Goal: Information Seeking & Learning: Find specific fact

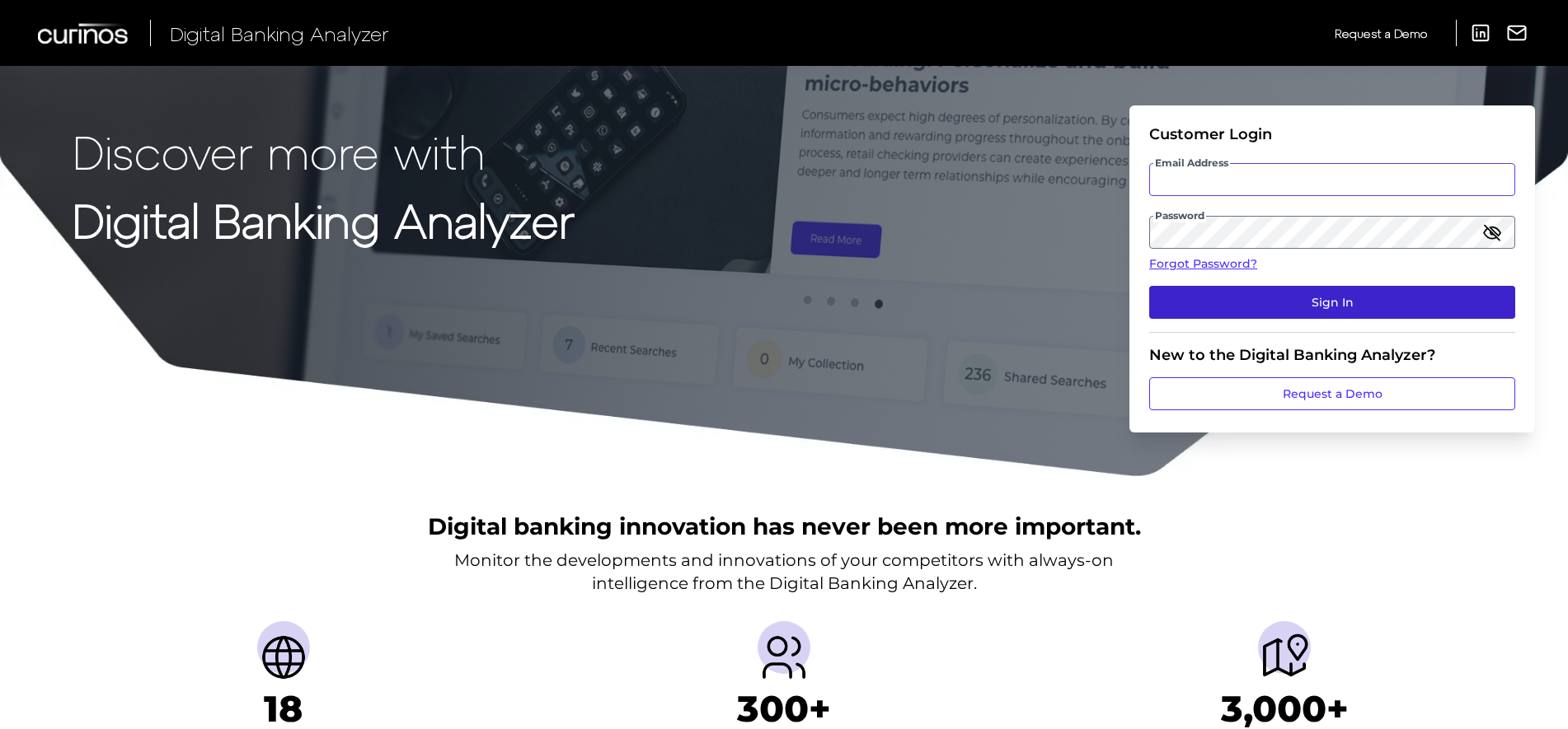
type input "[EMAIL_ADDRESS][PERSON_NAME][DOMAIN_NAME]"
click at [1333, 297] on button "Sign In" at bounding box center [1332, 302] width 366 height 33
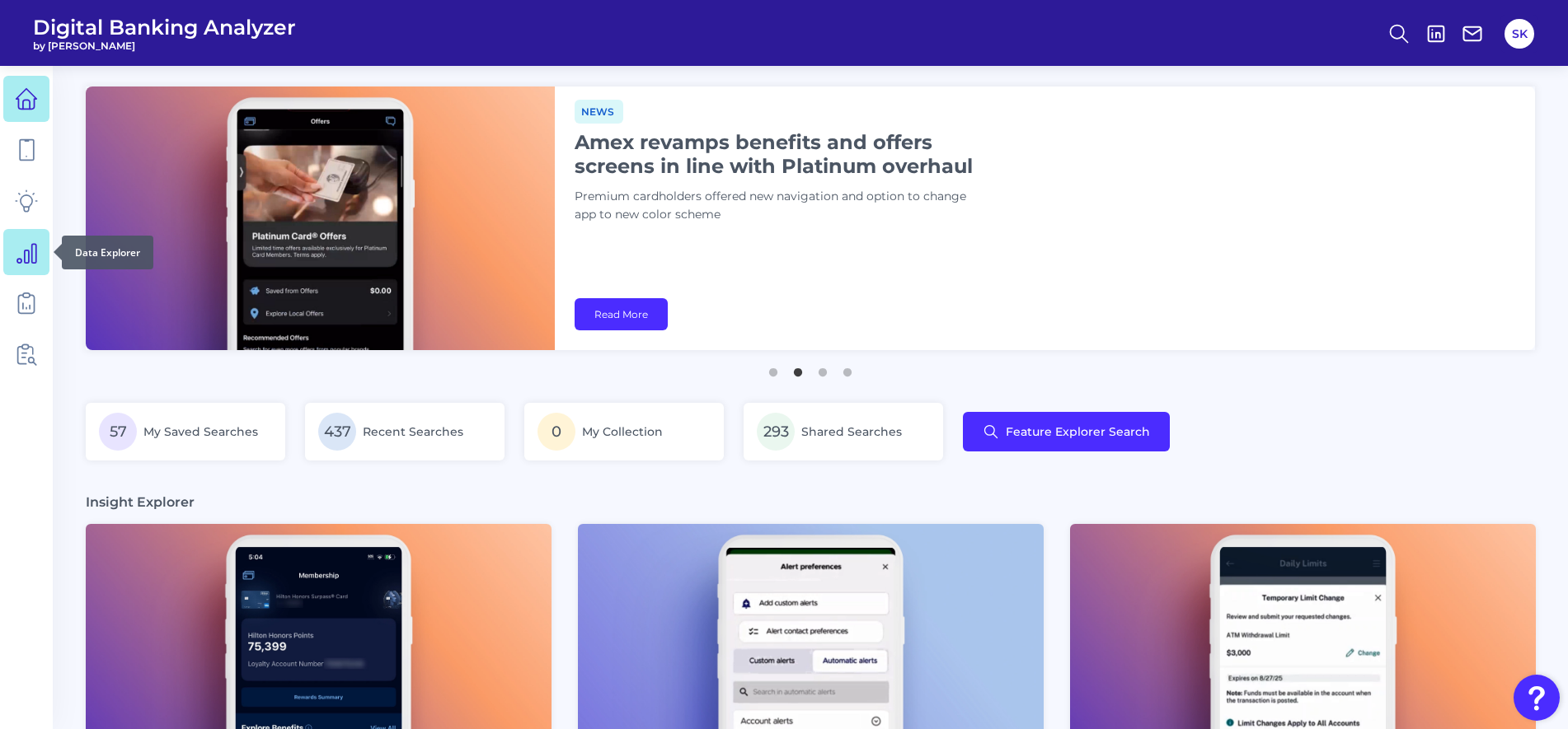
click at [29, 259] on icon at bounding box center [26, 252] width 23 height 23
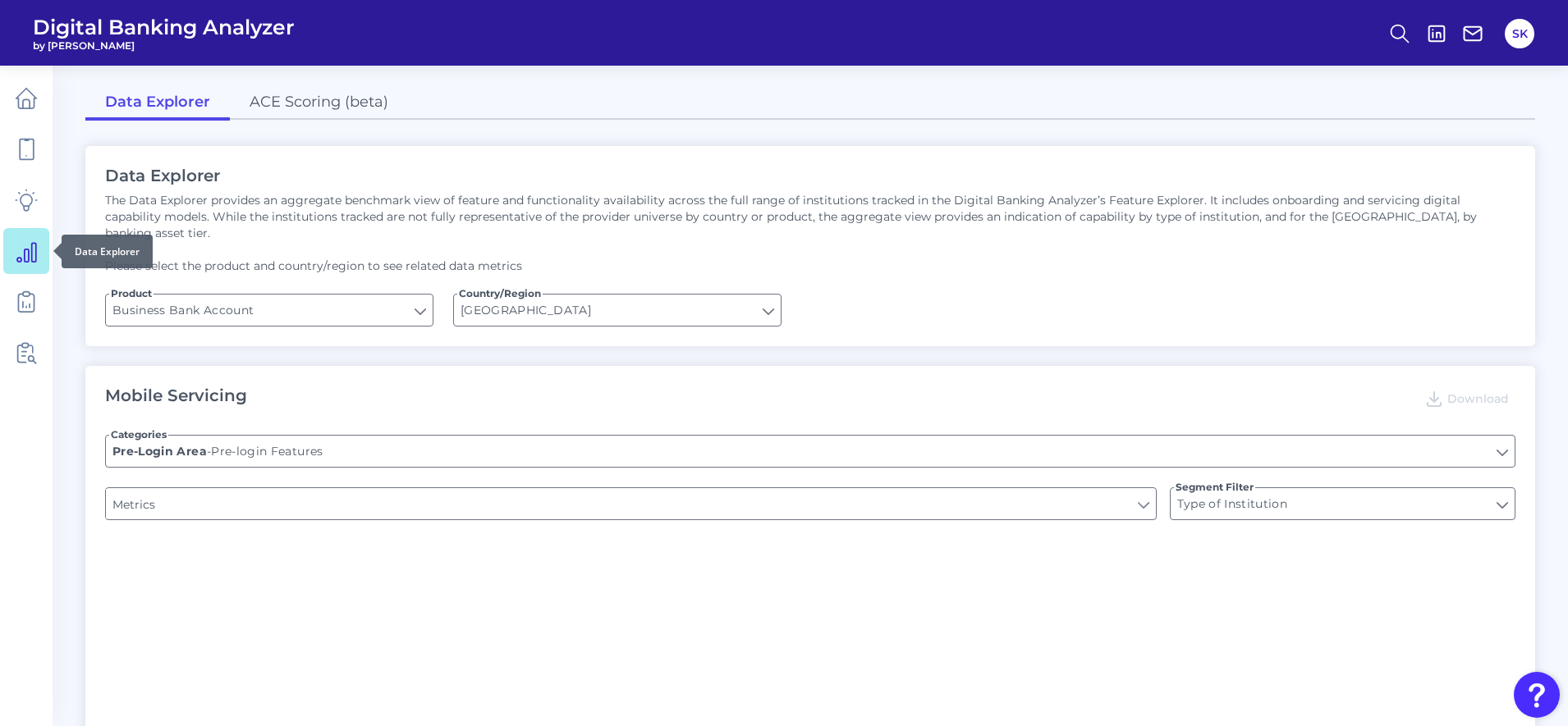
type input "Upon opening the app are users immediately prompted to use Touch/Face ID to log…"
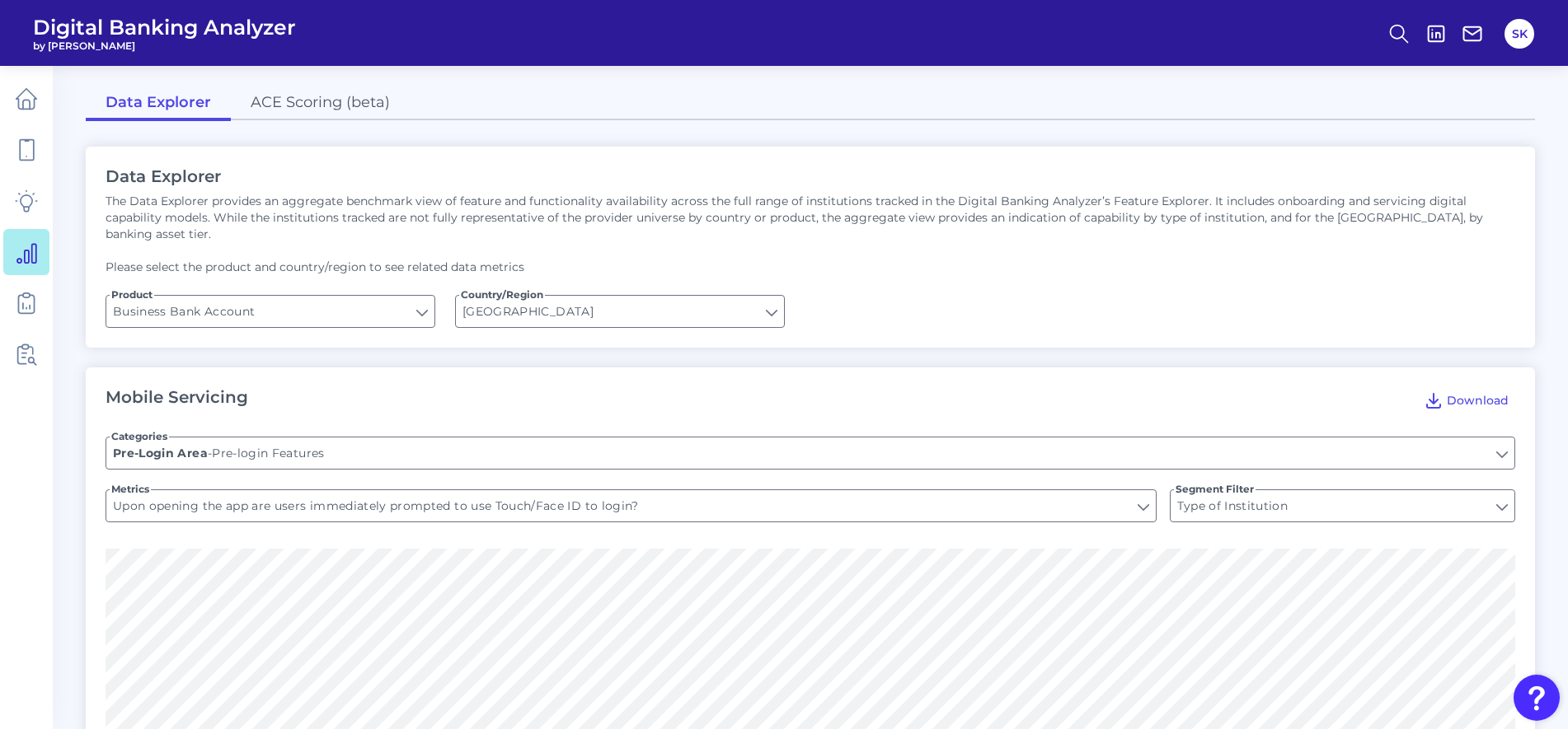
click at [443, 387] on div "Mobile Servicing Download" at bounding box center [810, 400] width 1409 height 26
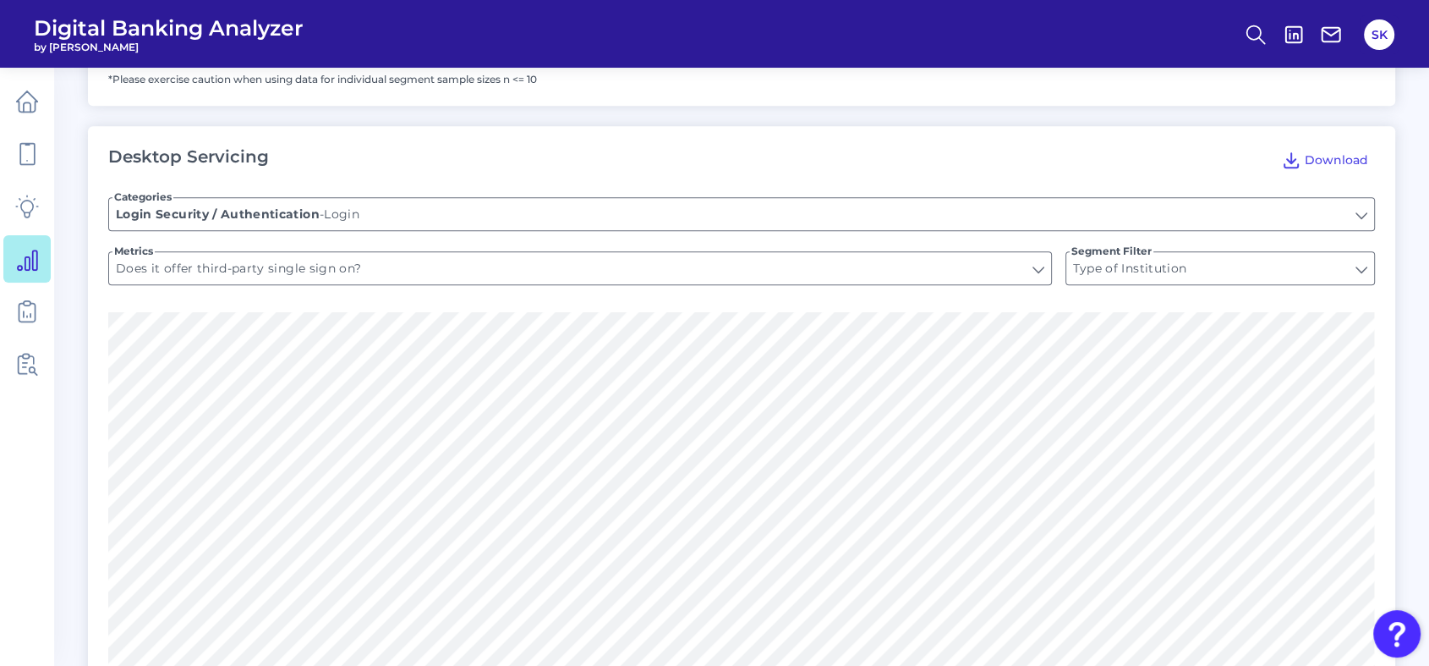
scroll to position [1097, 0]
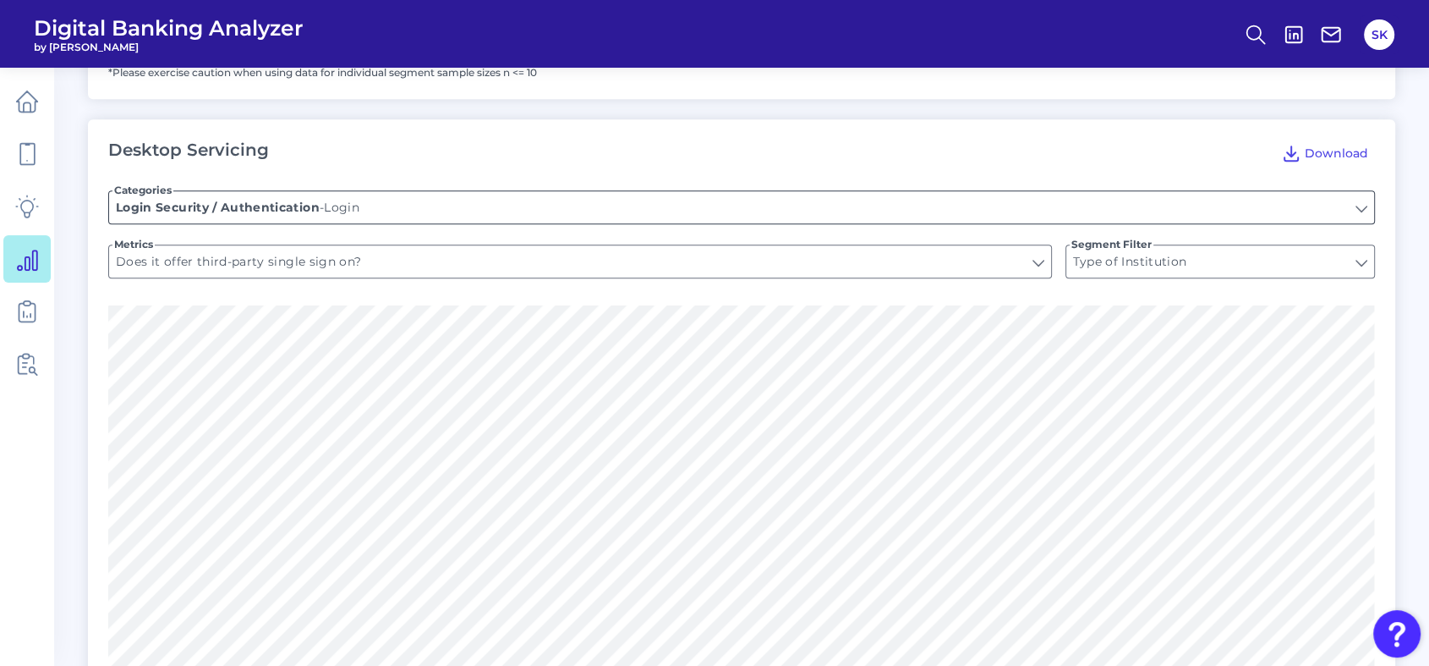
click at [440, 217] on input "Login" at bounding box center [741, 207] width 1265 height 32
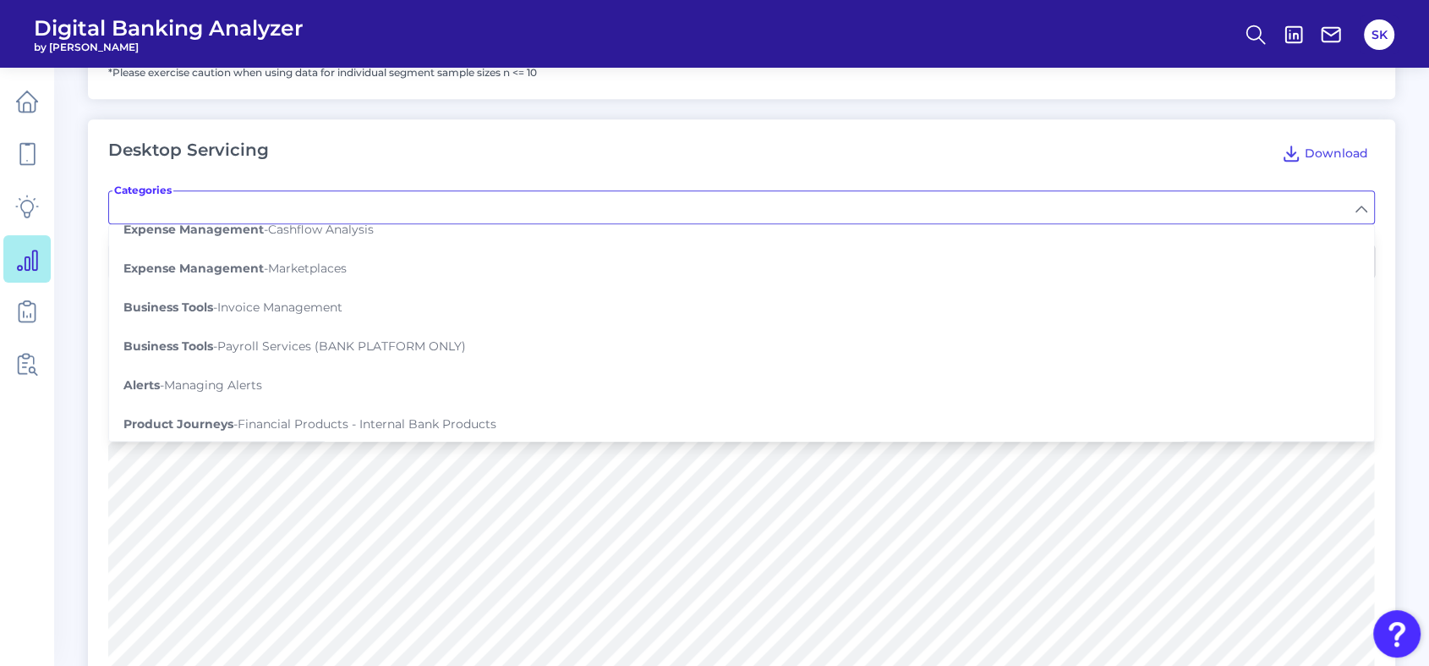
scroll to position [1076, 0]
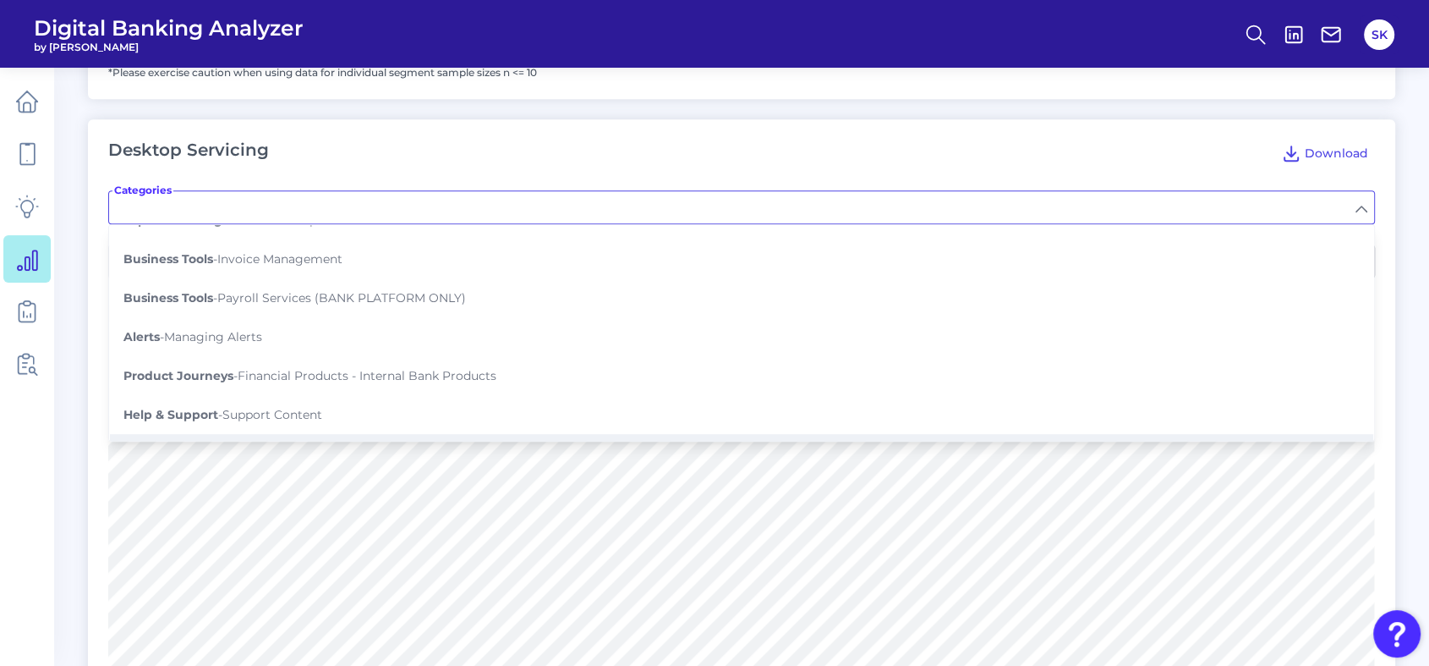
click at [259, 446] on span "Help & Support - In Platform Communications" at bounding box center [259, 453] width 273 height 15
type input "In Platform Communications"
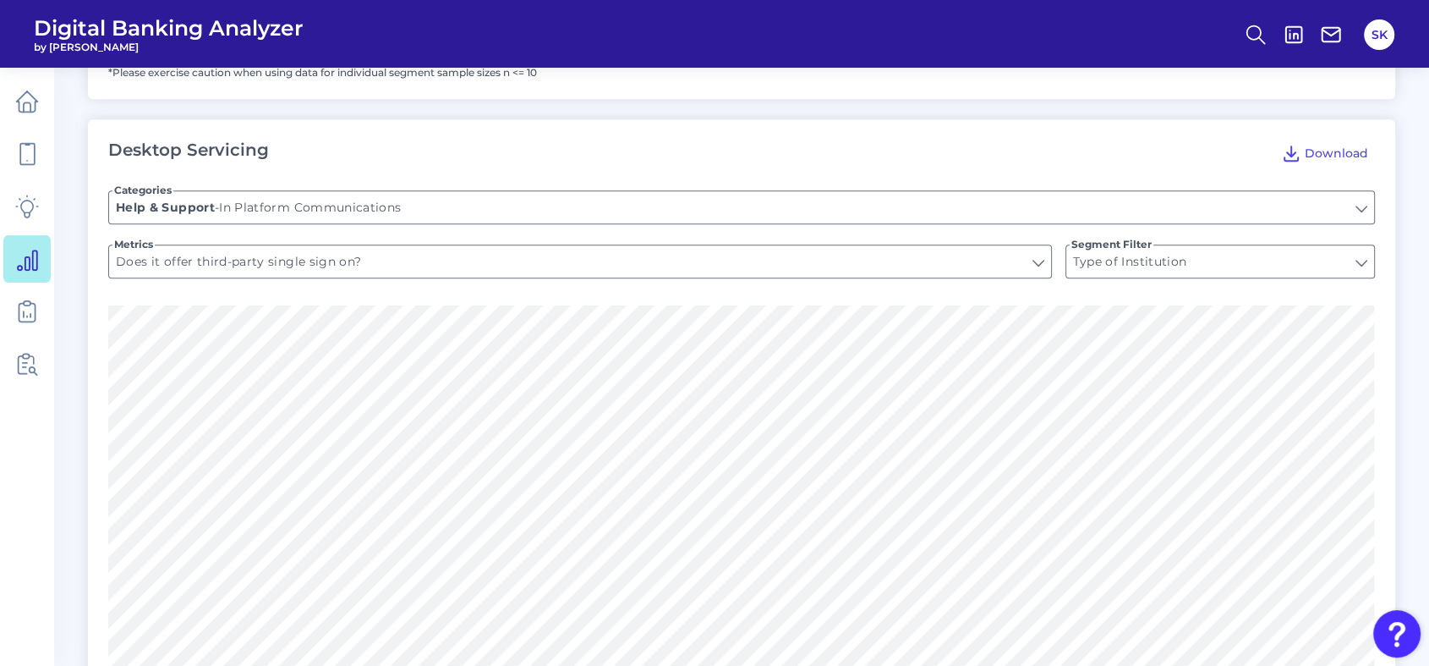
type input "Can you send an email to helpdesk?"
click at [284, 264] on input "Can you send an email to helpdesk?" at bounding box center [580, 261] width 942 height 32
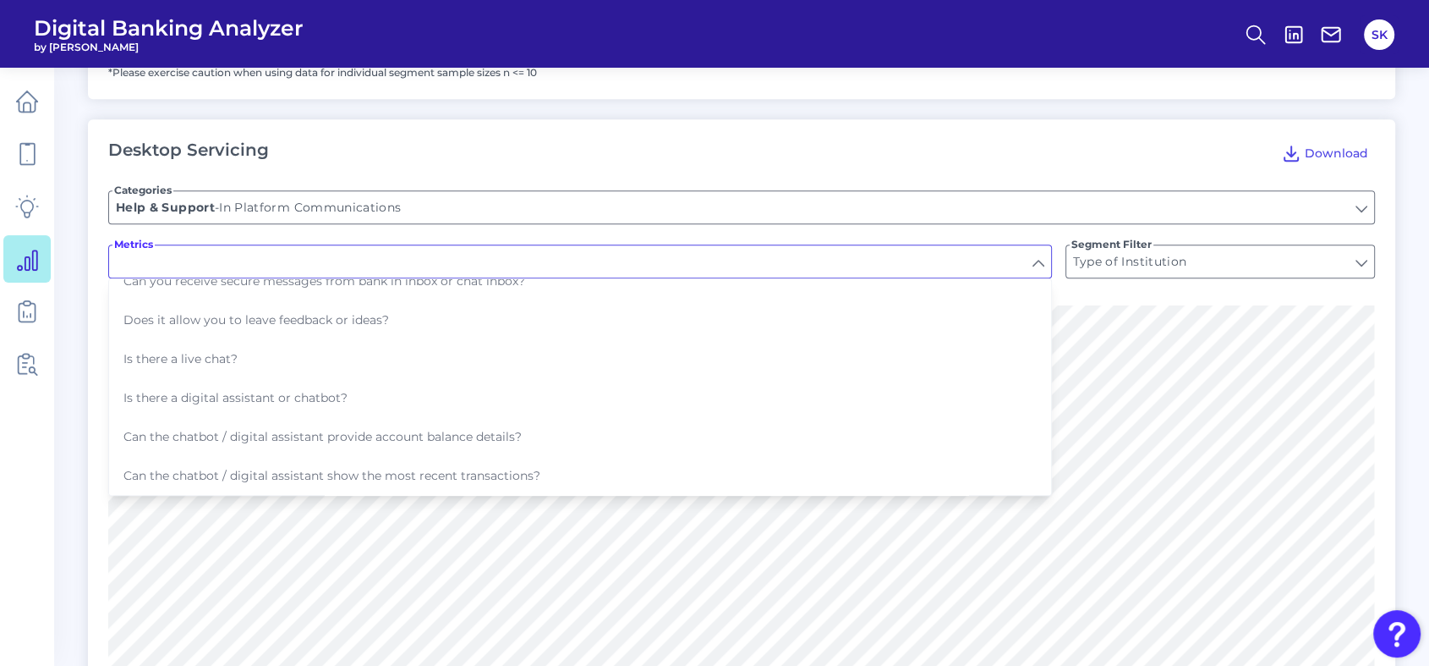
scroll to position [137, 0]
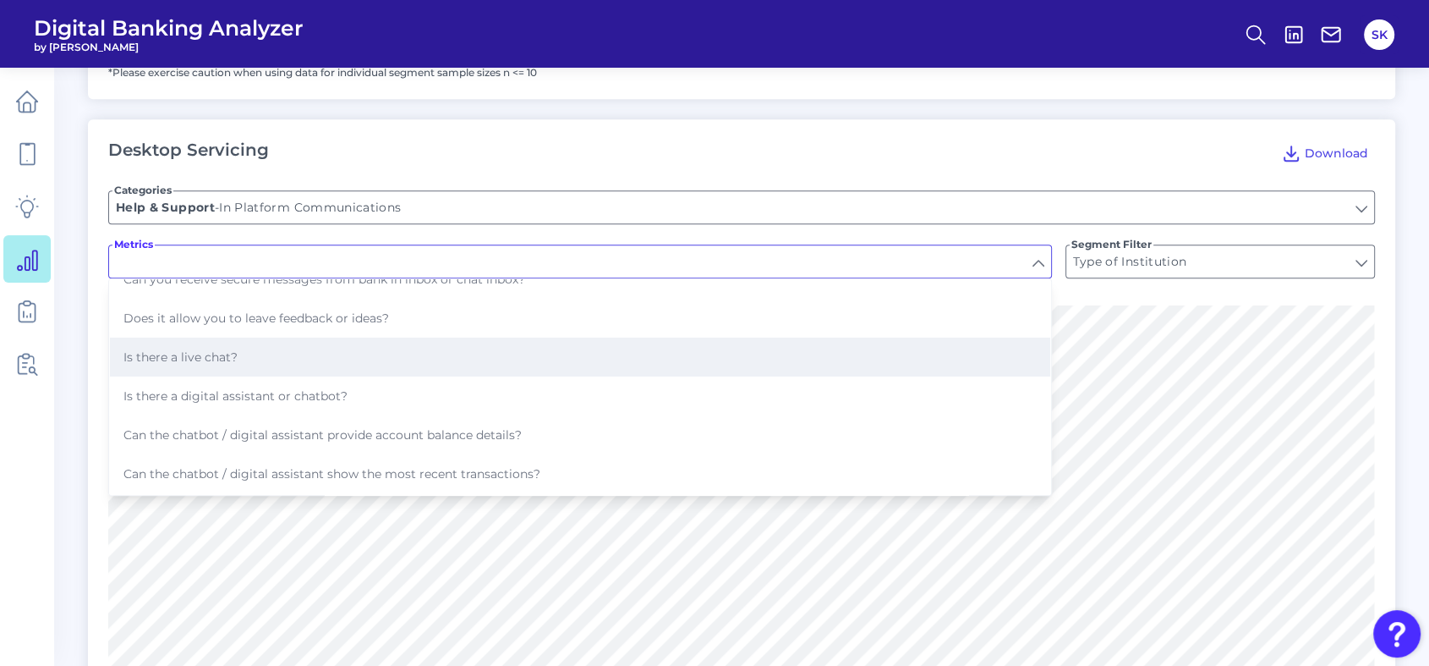
click at [230, 349] on span "Is there a live chat?" at bounding box center [180, 356] width 114 height 15
type input "Is there a live chat?"
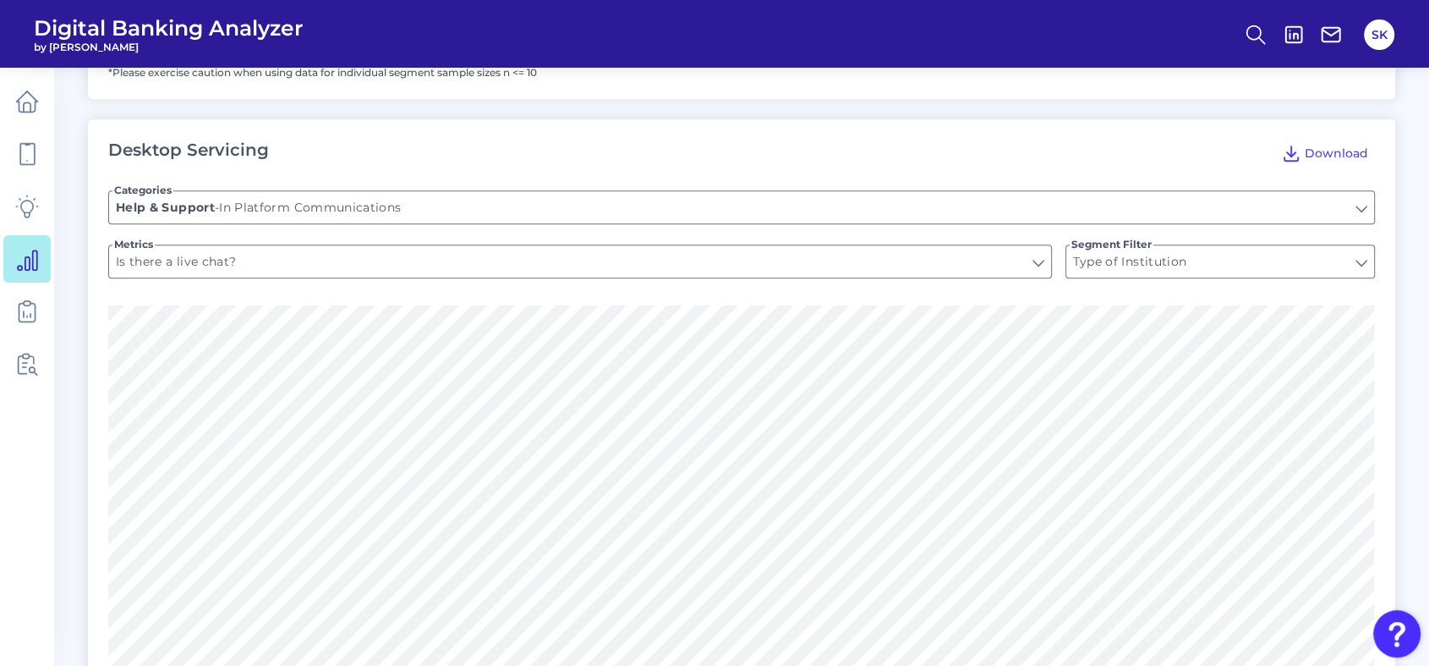
click at [420, 152] on div "Desktop Servicing Download" at bounding box center [741, 153] width 1267 height 27
click at [318, 299] on form "Categories In Platform Communications Help & Support - In Platform Communicatio…" at bounding box center [741, 237] width 1267 height 135
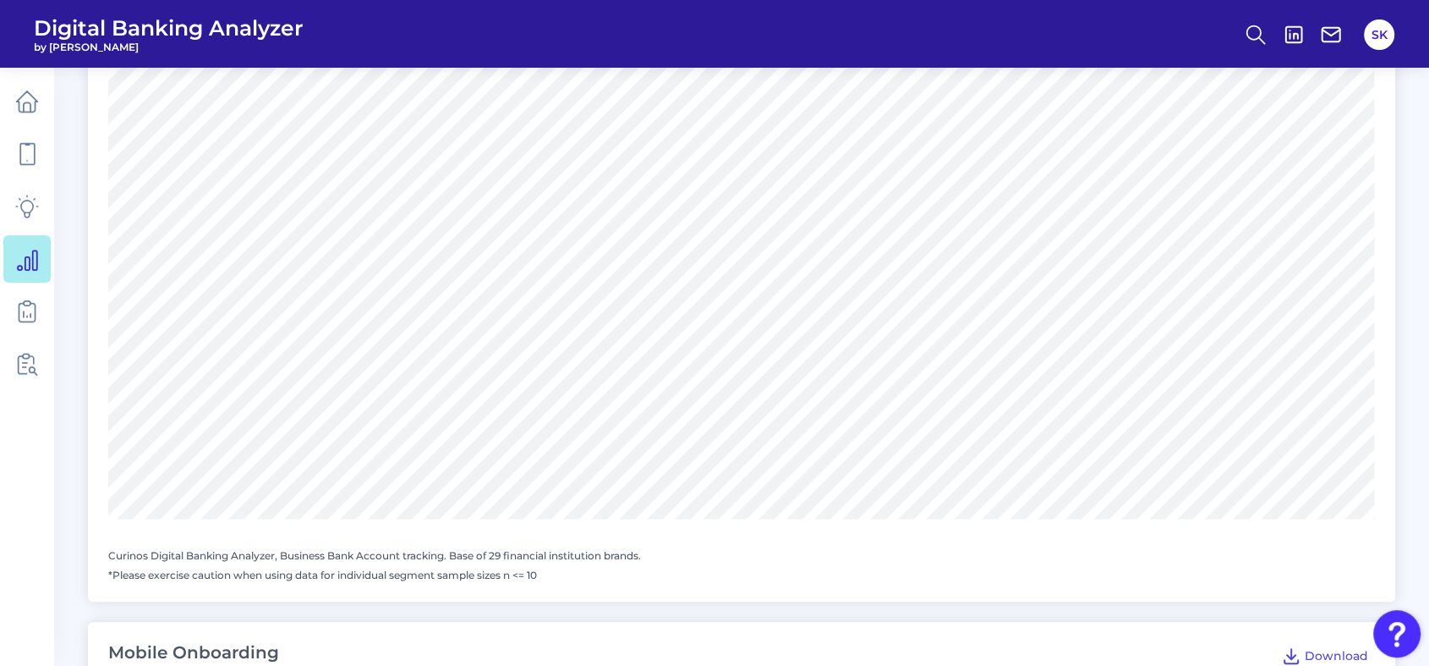
scroll to position [1434, 0]
drag, startPoint x: 494, startPoint y: 551, endPoint x: 507, endPoint y: 555, distance: 13.1
click at [507, 555] on p "Curinos Digital Banking Analyzer, Business Bank Account tracking. Base of 29 fi…" at bounding box center [741, 554] width 1267 height 13
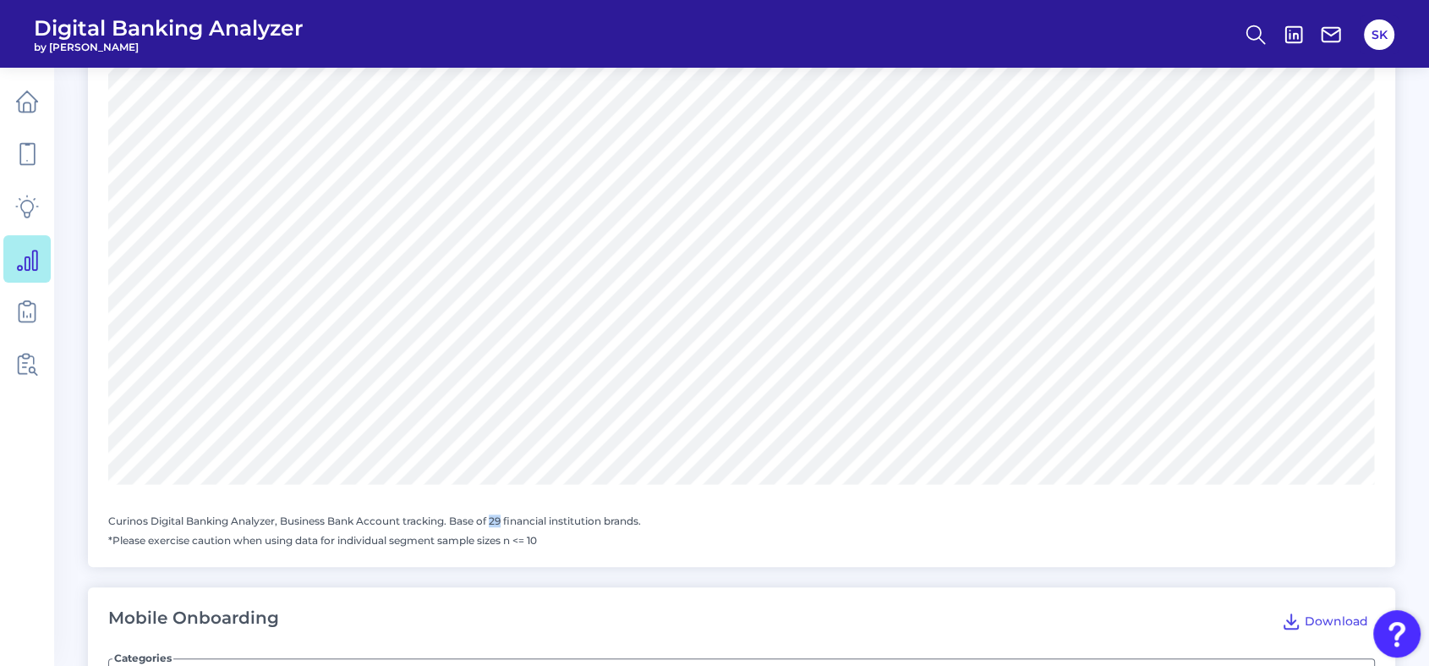
scroll to position [1697, 0]
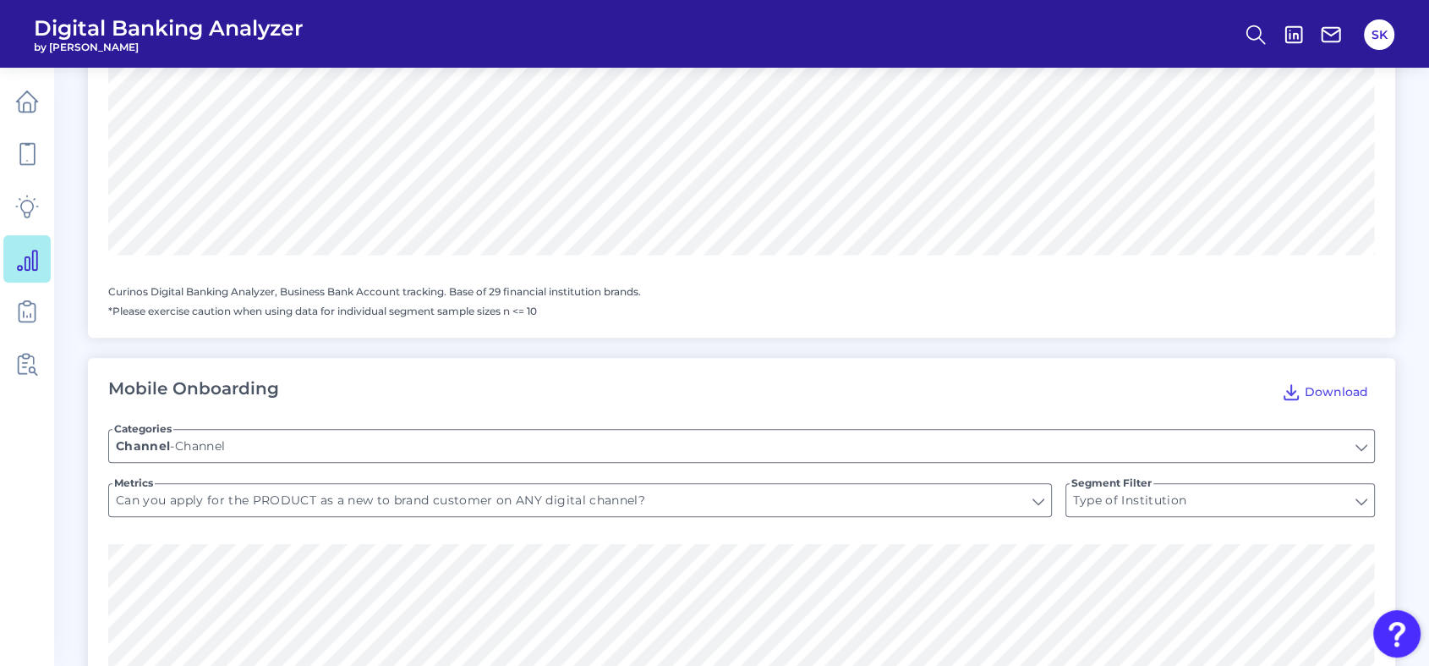
click at [559, 305] on p "*Please exercise caution when using data for individual segment sample sizes n …" at bounding box center [741, 310] width 1267 height 13
click at [423, 257] on div "15 institutions 14 institutions Curinos Digital Banking Analyzer, Business Bank…" at bounding box center [741, 11] width 1267 height 612
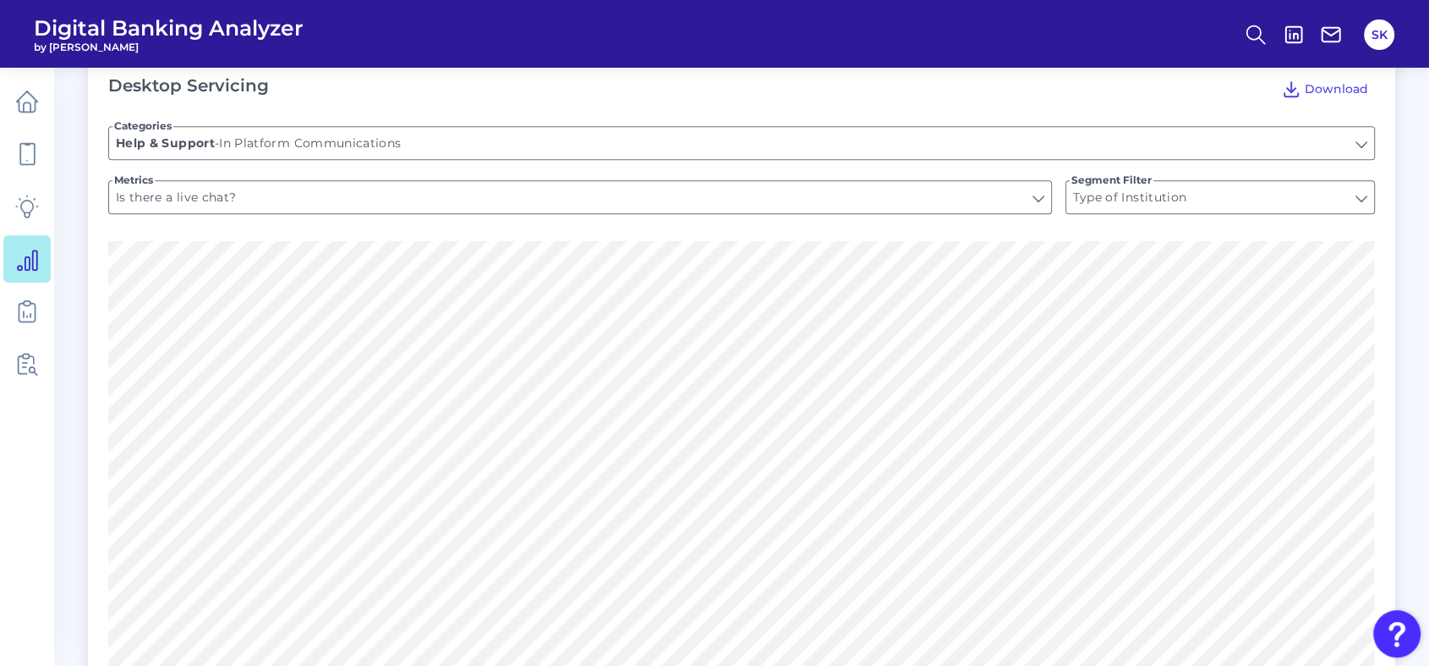
scroll to position [1164, 0]
click at [460, 151] on input "In Platform Communications" at bounding box center [741, 140] width 1265 height 32
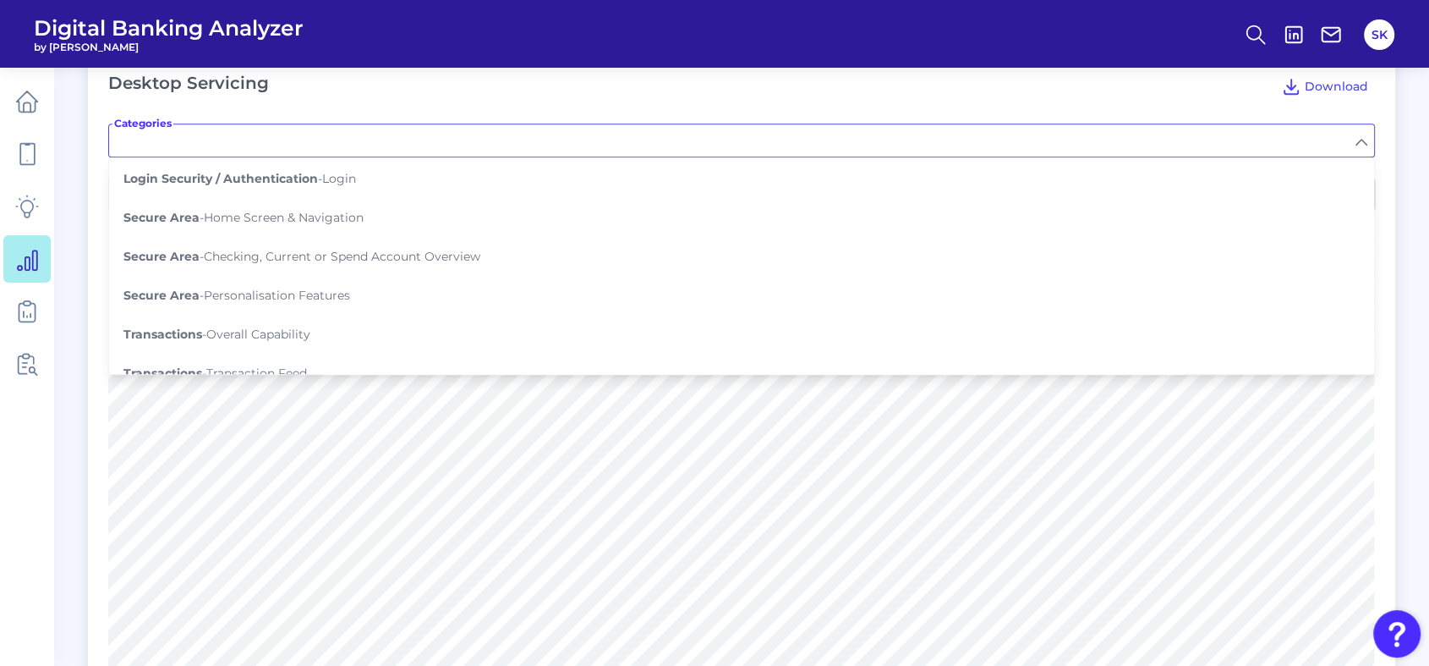
click at [72, 311] on main "Data Explorer ACE Scoring (beta) Data Explorer The Data Explorer provides an ag…" at bounding box center [714, 332] width 1429 height 2992
type input "In Platform Communications"
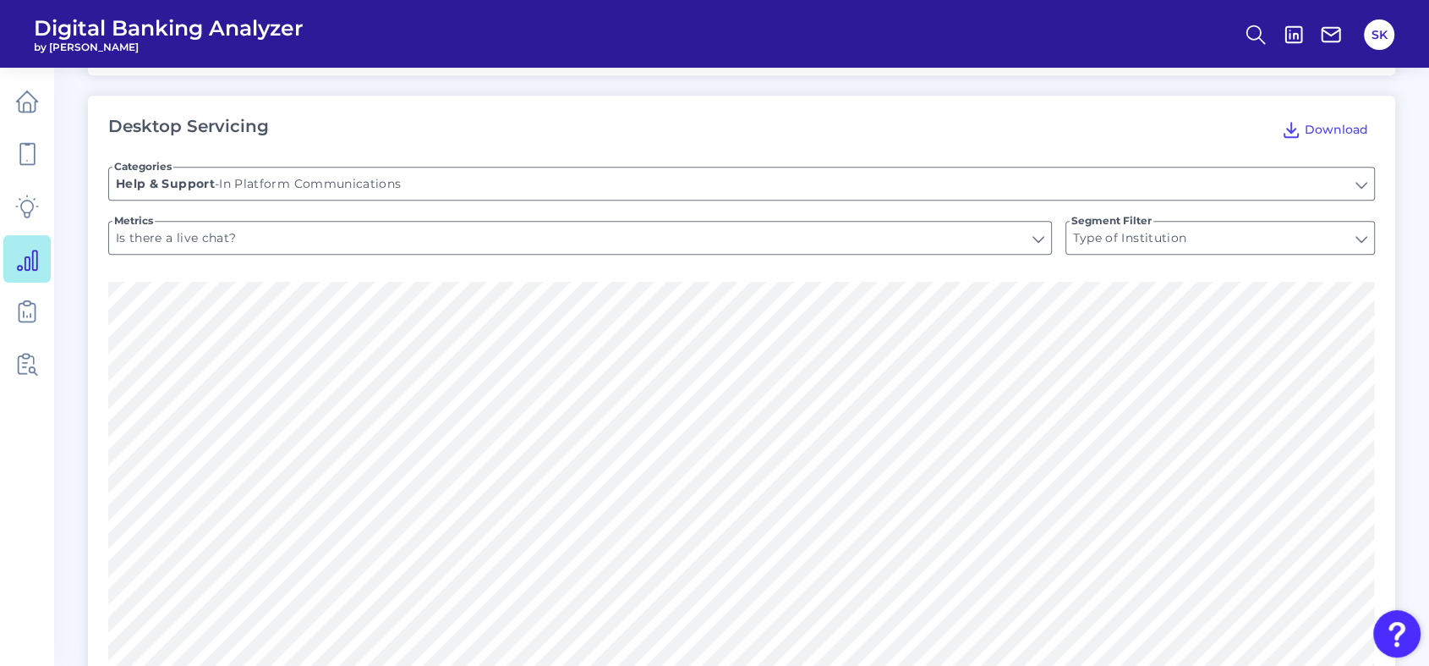
scroll to position [1070, 0]
